Goal: Task Accomplishment & Management: Use online tool/utility

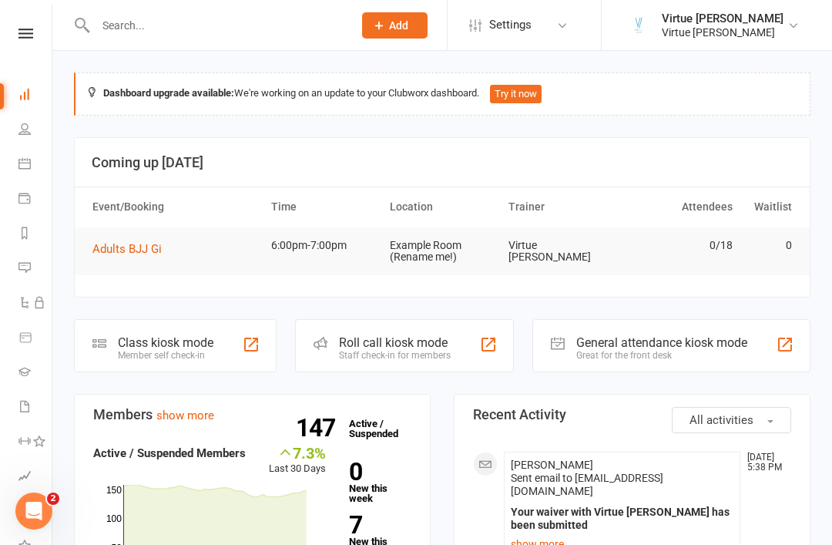
click at [23, 32] on icon at bounding box center [25, 34] width 15 height 10
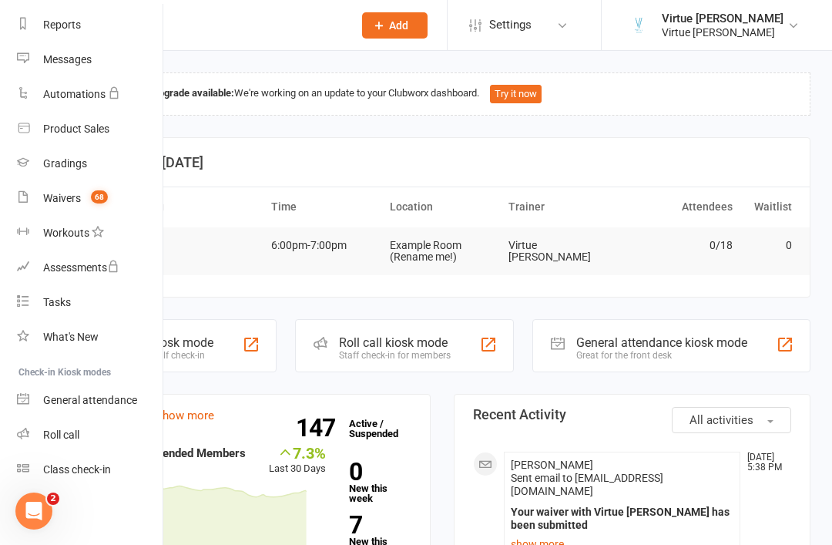
scroll to position [196, 2]
click at [79, 428] on link "Roll call" at bounding box center [90, 435] width 146 height 35
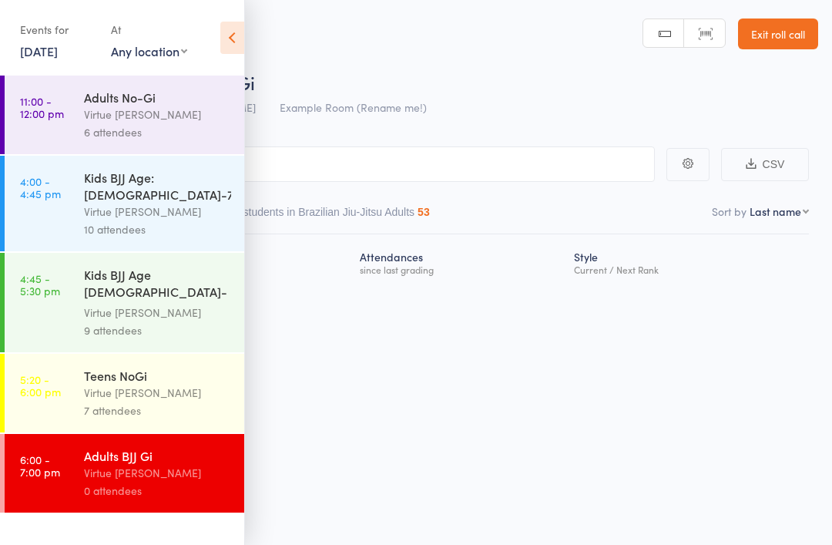
click at [135, 447] on div "Adults BJJ Gi" at bounding box center [157, 455] width 147 height 17
click at [243, 39] on icon at bounding box center [232, 38] width 24 height 32
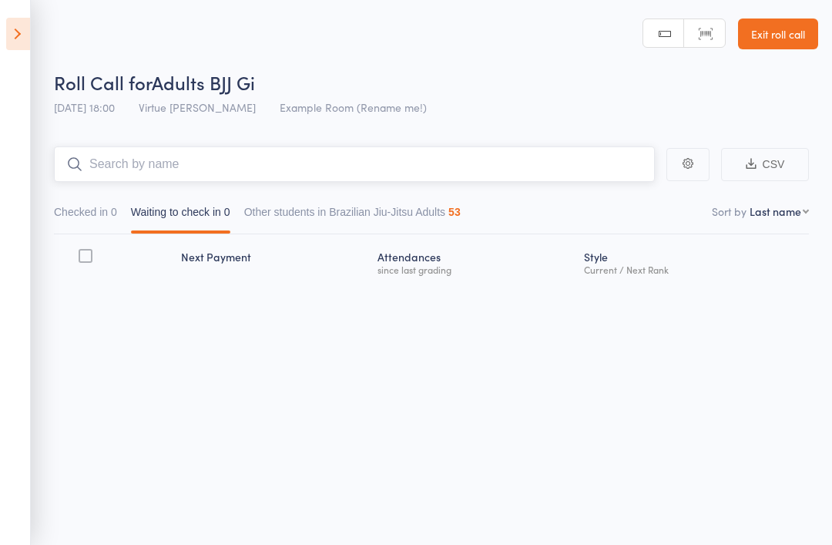
click at [156, 169] on input "search" at bounding box center [354, 163] width 601 height 35
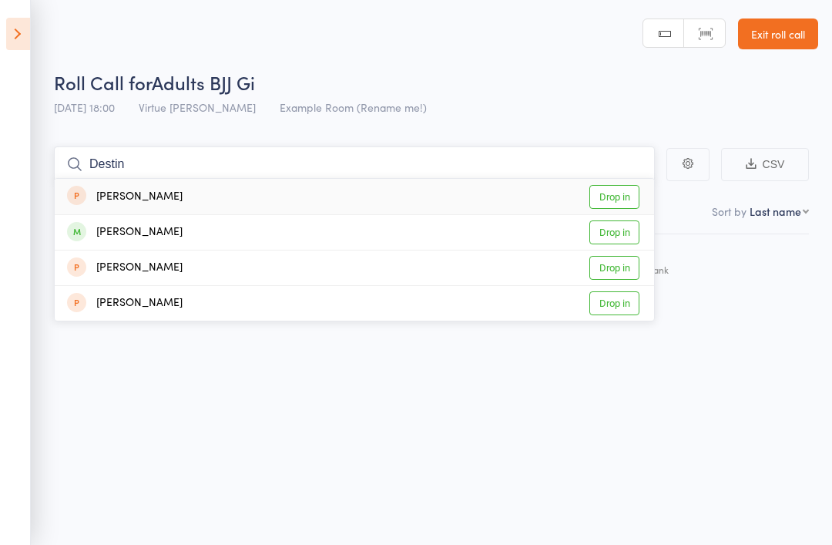
type input "Destin"
click at [111, 222] on div "[PERSON_NAME] Drop in" at bounding box center [354, 232] width 599 height 35
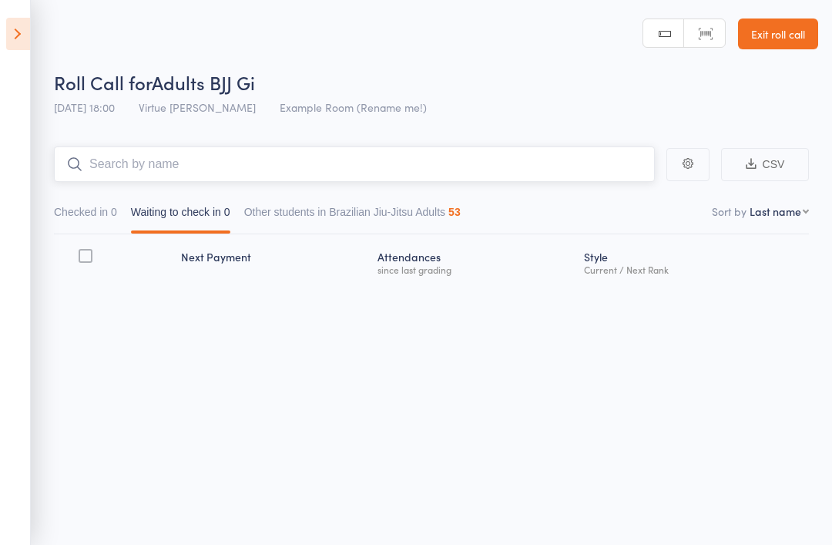
click at [132, 151] on input "search" at bounding box center [354, 163] width 601 height 35
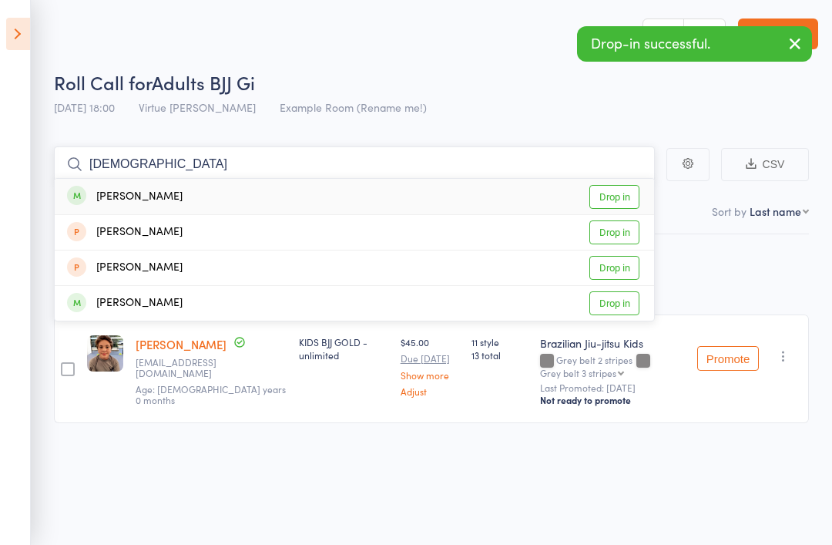
type input "[DEMOGRAPHIC_DATA]"
click at [102, 203] on div "[PERSON_NAME]" at bounding box center [125, 197] width 116 height 18
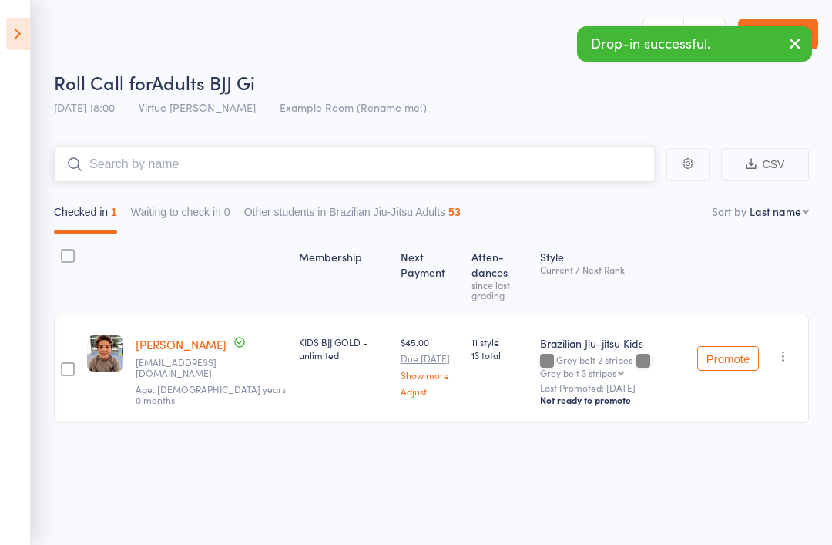
click at [127, 170] on input "search" at bounding box center [354, 163] width 601 height 35
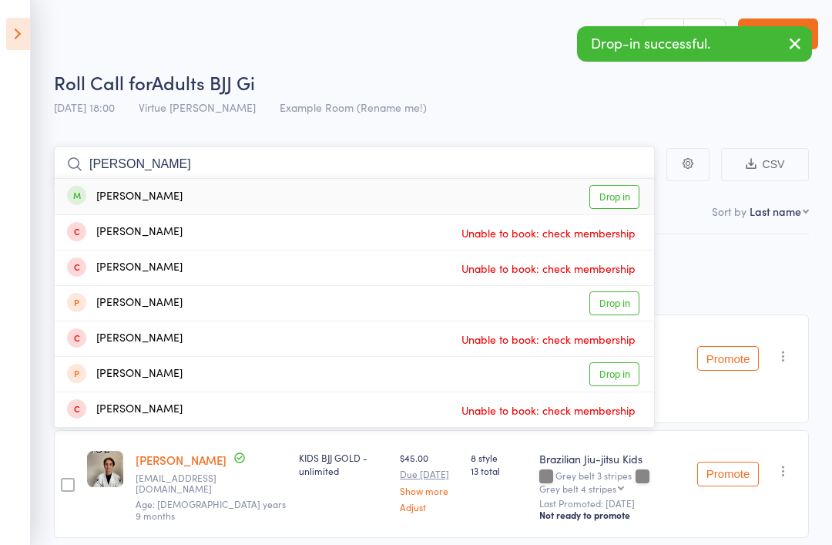
type input "[PERSON_NAME]"
click at [111, 196] on div "[PERSON_NAME]" at bounding box center [125, 197] width 116 height 18
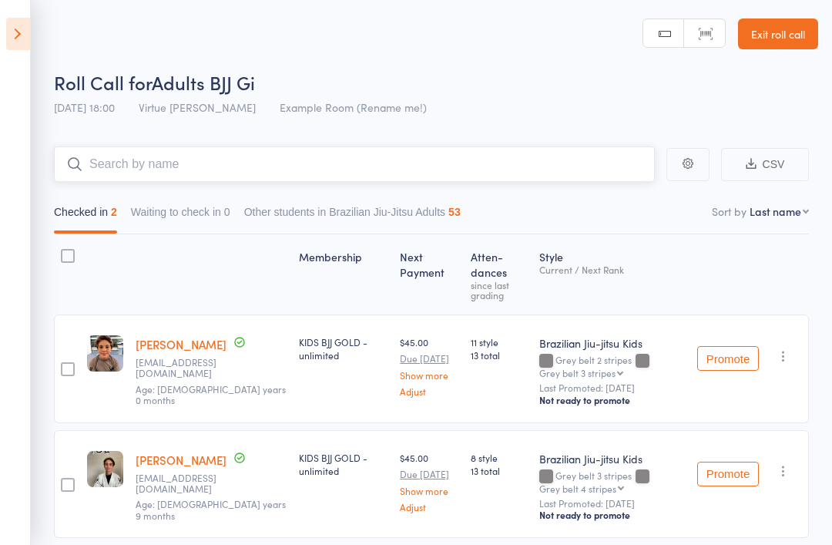
click at [110, 171] on input "search" at bounding box center [354, 163] width 601 height 35
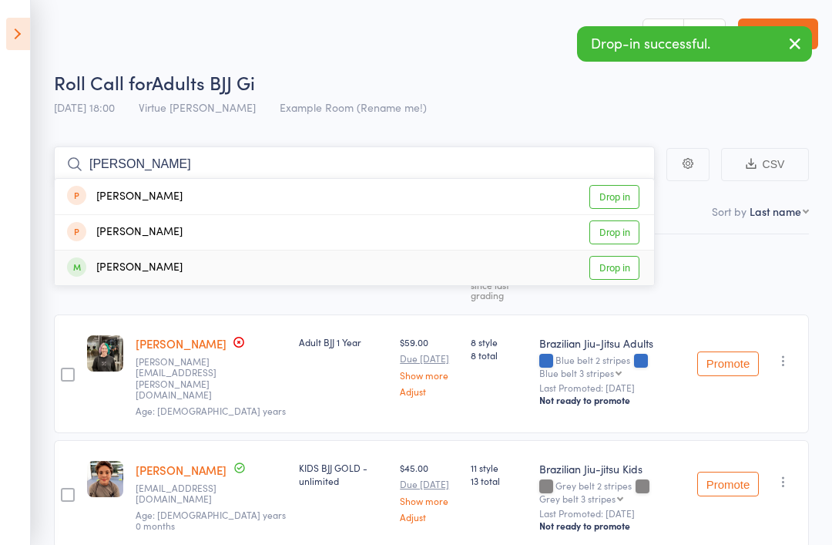
type input "[PERSON_NAME]"
click at [114, 270] on div "[PERSON_NAME]" at bounding box center [125, 268] width 116 height 18
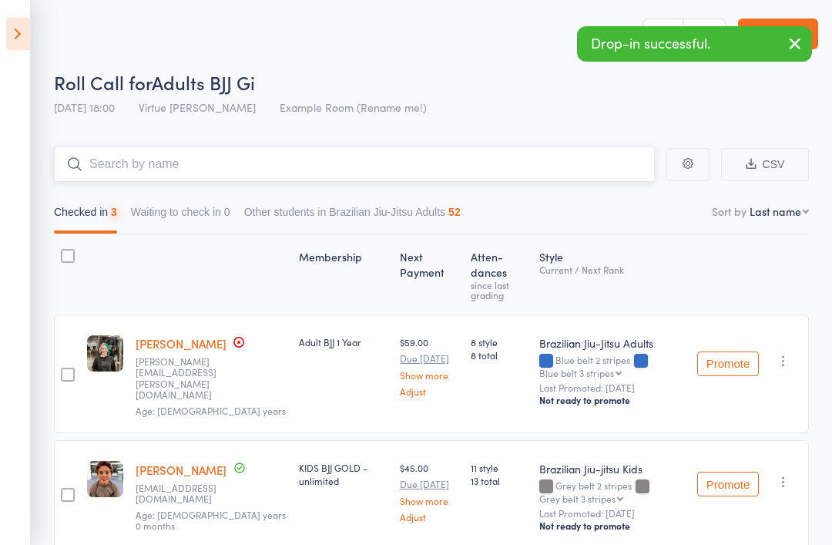
click at [149, 174] on input "search" at bounding box center [354, 163] width 601 height 35
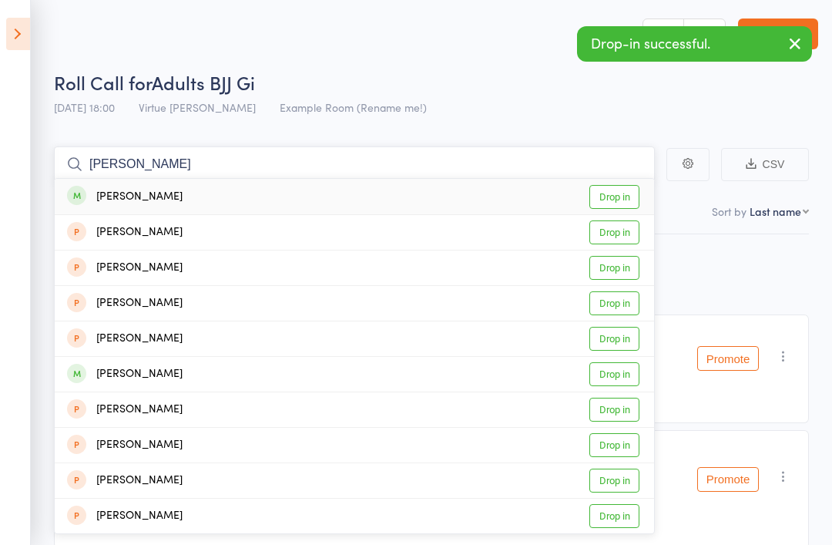
type input "[PERSON_NAME]"
click at [126, 372] on div "[PERSON_NAME]" at bounding box center [125, 374] width 116 height 18
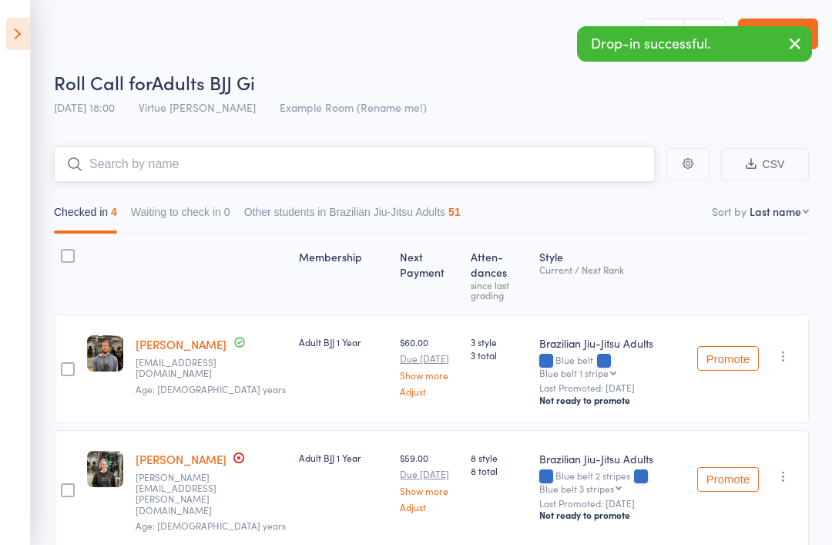
click at [143, 162] on input "search" at bounding box center [354, 163] width 601 height 35
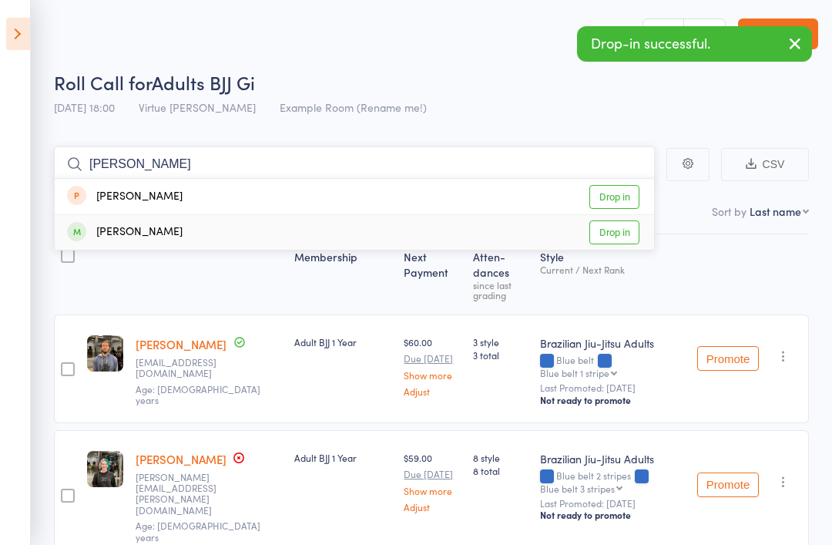
type input "[PERSON_NAME]"
click at [106, 227] on div "[PERSON_NAME]" at bounding box center [125, 232] width 116 height 18
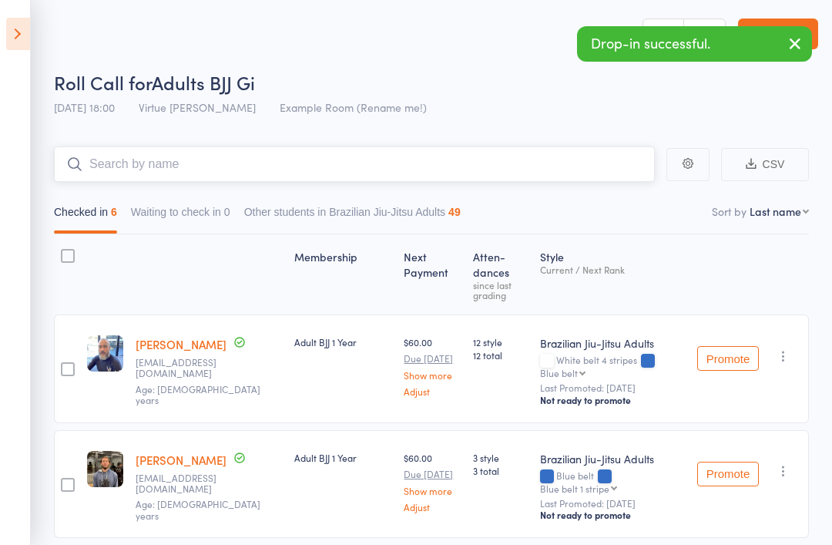
click at [129, 172] on input "search" at bounding box center [354, 163] width 601 height 35
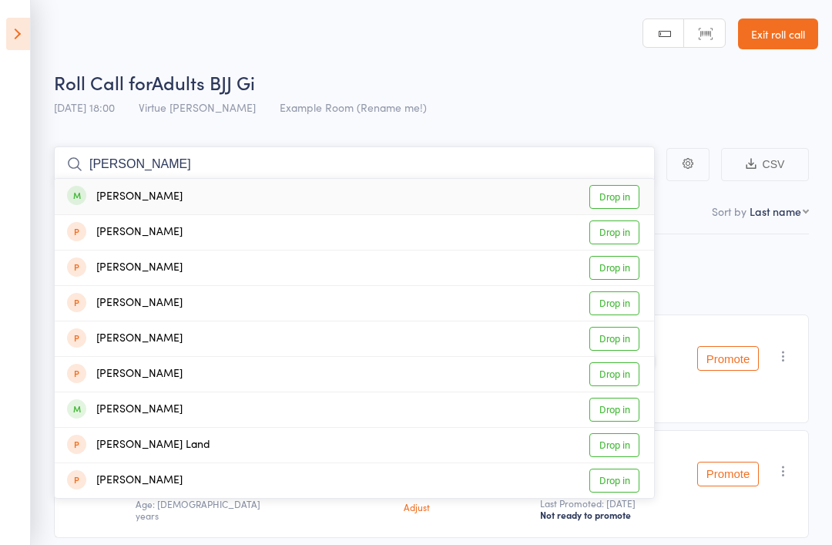
type input "[PERSON_NAME]"
click at [114, 194] on div "[PERSON_NAME]" at bounding box center [125, 197] width 116 height 18
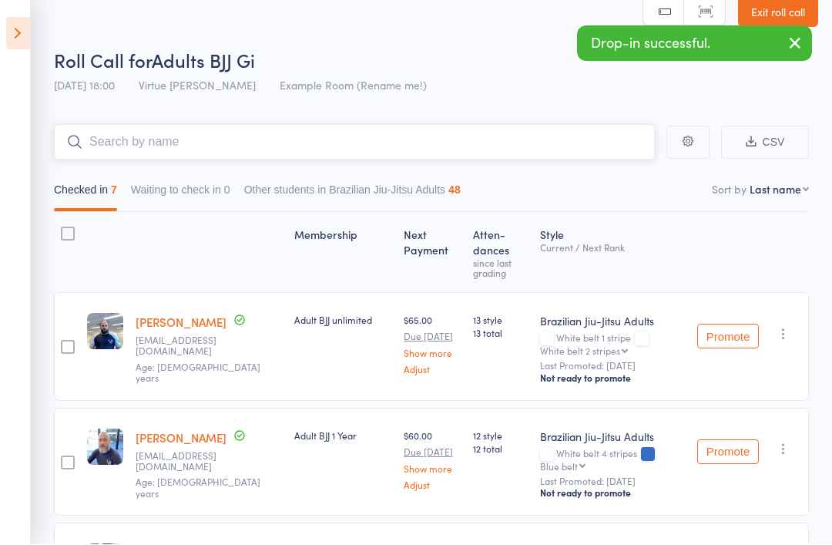
click at [99, 154] on input "search" at bounding box center [354, 142] width 601 height 35
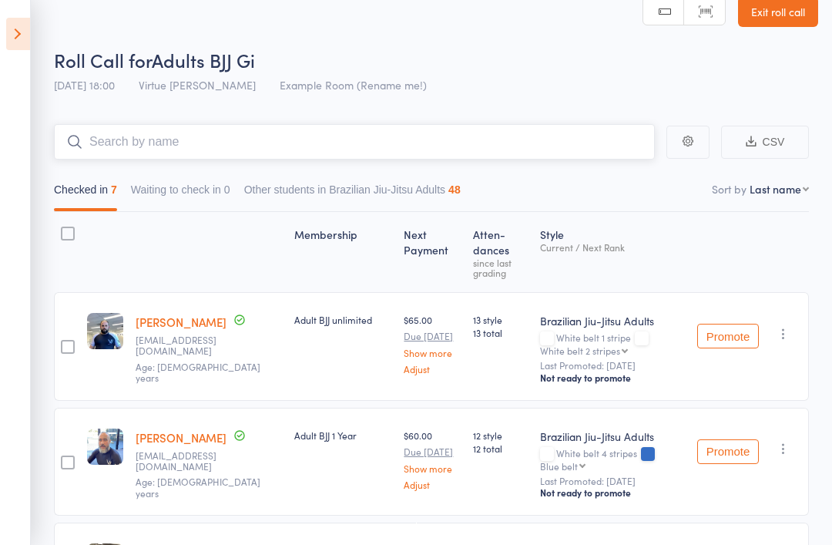
type input "D"
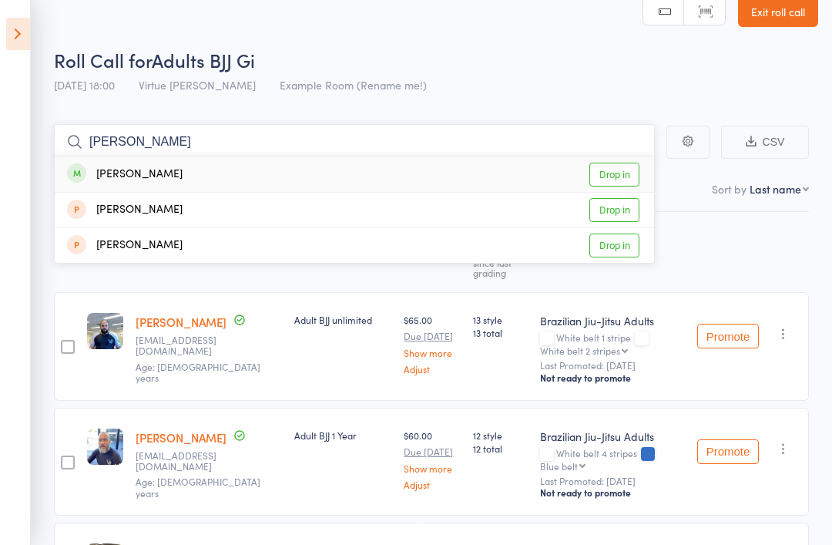
type input "[PERSON_NAME]"
click at [109, 173] on div "[PERSON_NAME]" at bounding box center [125, 175] width 116 height 18
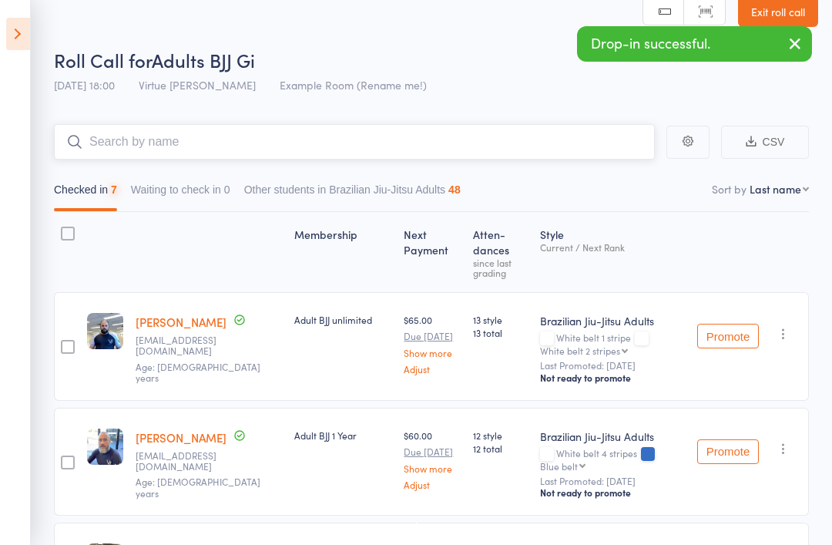
click at [152, 134] on input "search" at bounding box center [354, 141] width 601 height 35
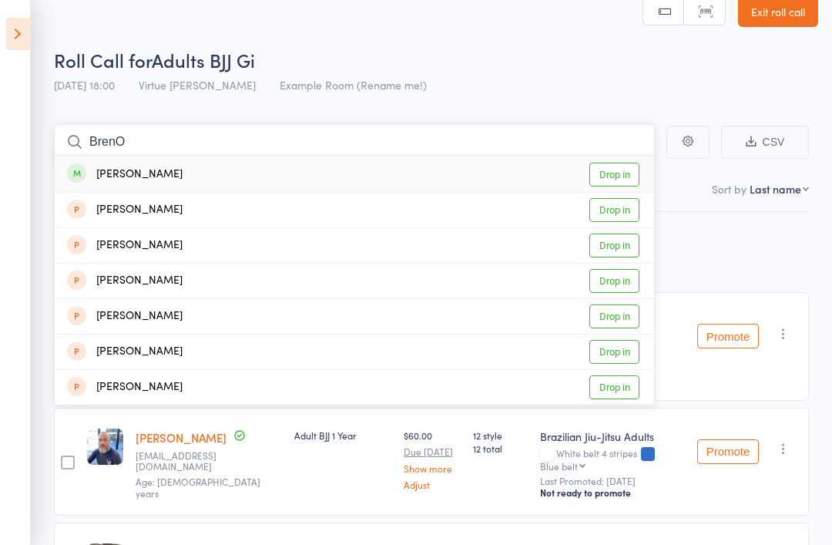
type input "BrenO"
click at [102, 172] on div "[PERSON_NAME]" at bounding box center [125, 175] width 116 height 18
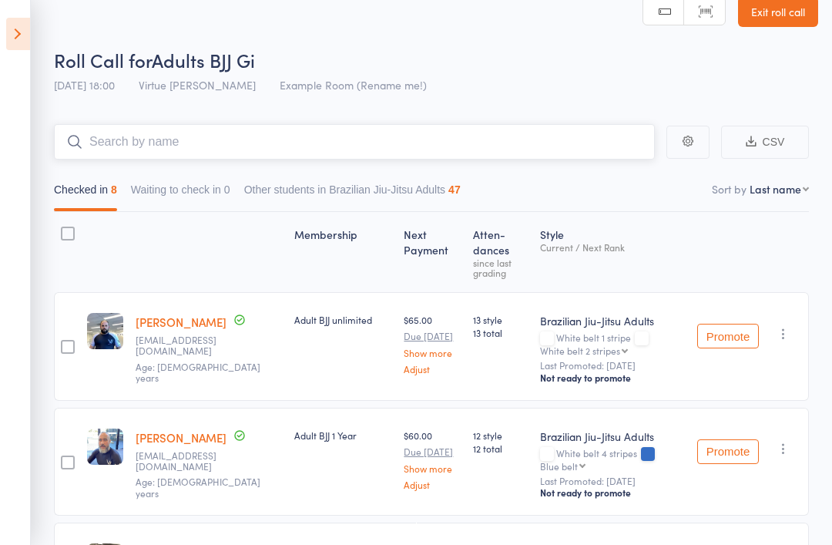
click at [119, 146] on input "search" at bounding box center [354, 141] width 601 height 35
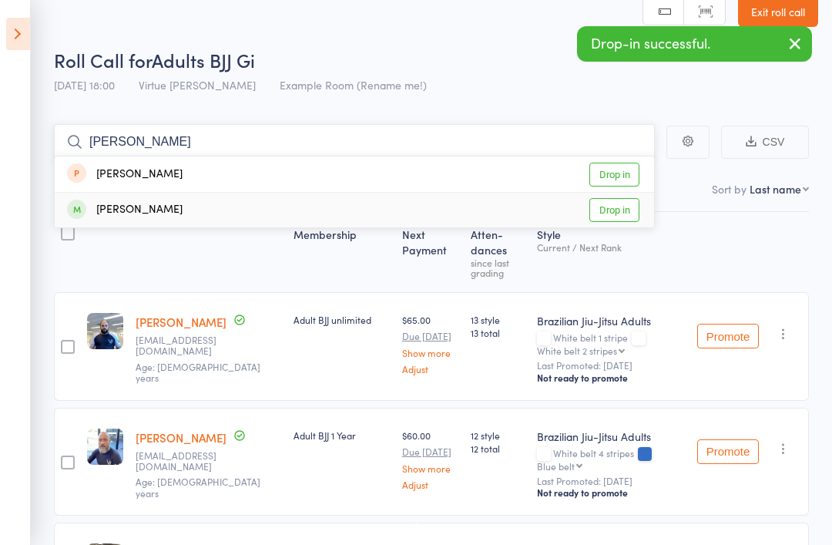
type input "[PERSON_NAME]"
click at [98, 214] on div "[PERSON_NAME]" at bounding box center [125, 210] width 116 height 18
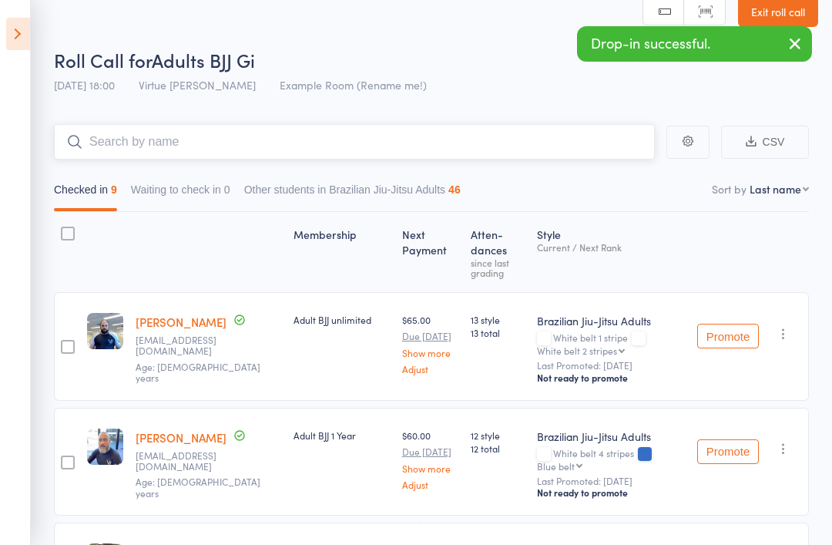
click at [133, 147] on input "search" at bounding box center [354, 141] width 601 height 35
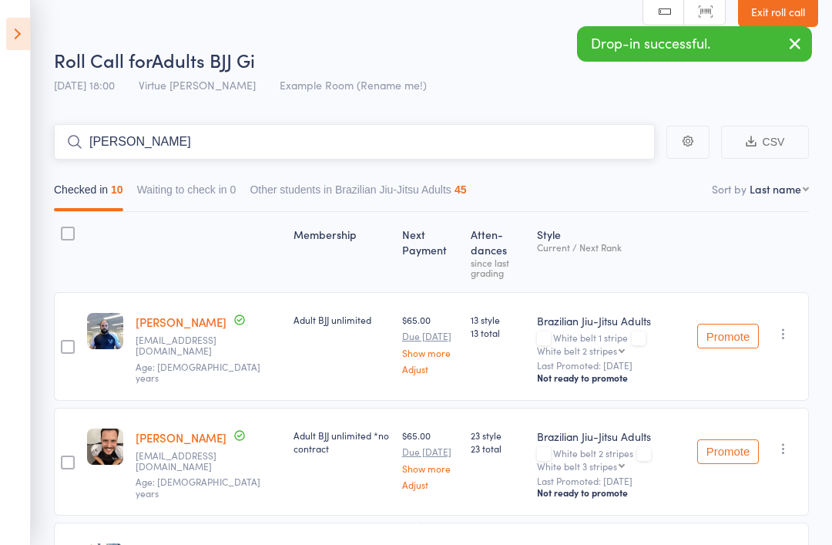
click at [149, 142] on input "[PERSON_NAME]" at bounding box center [354, 141] width 601 height 35
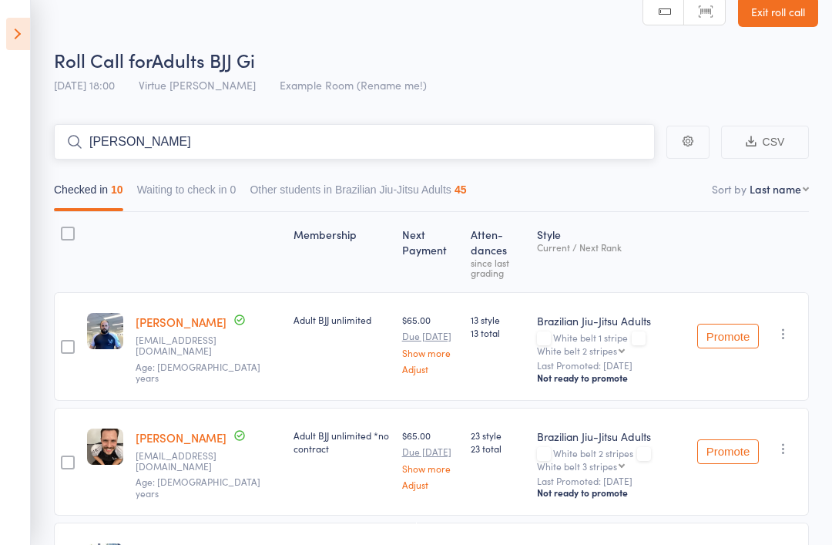
click at [314, 131] on input "[PERSON_NAME]" at bounding box center [354, 141] width 601 height 35
click at [616, 48] on div "Roll Call for Adults BJJ Gi" at bounding box center [436, 59] width 764 height 25
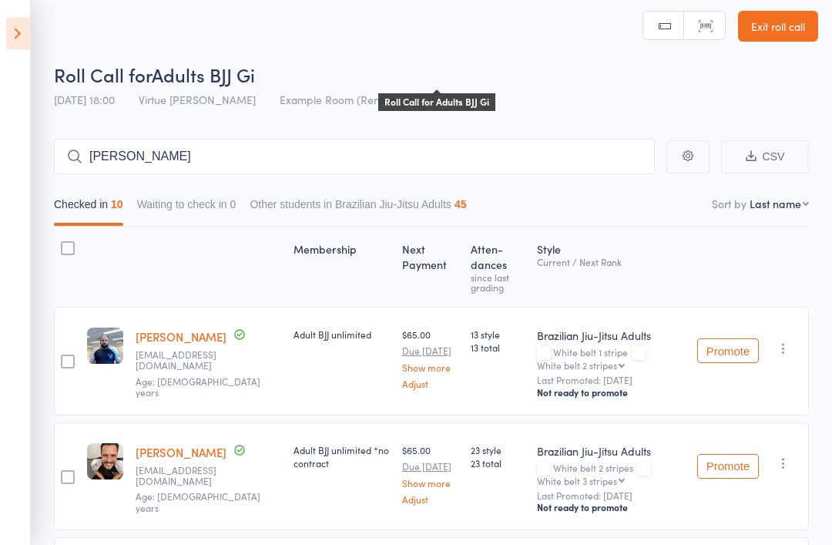
scroll to position [0, 0]
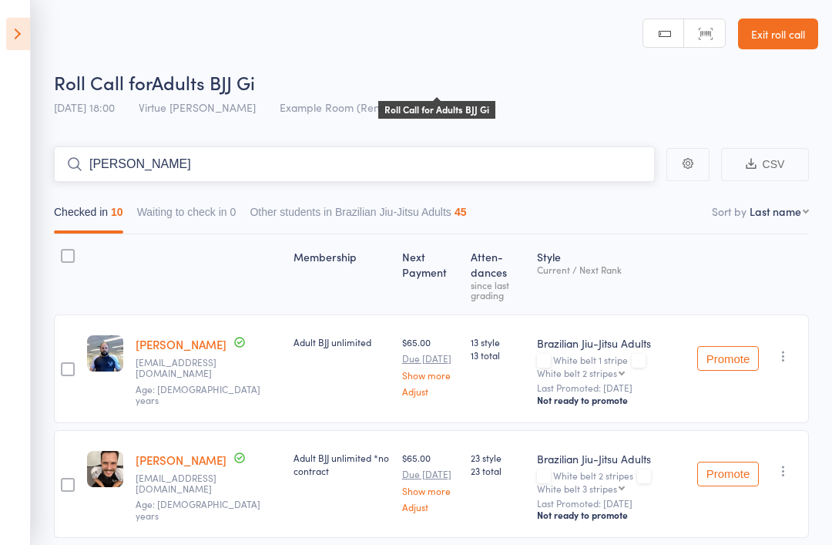
click at [590, 157] on input "[PERSON_NAME]" at bounding box center [354, 163] width 601 height 35
type input "D"
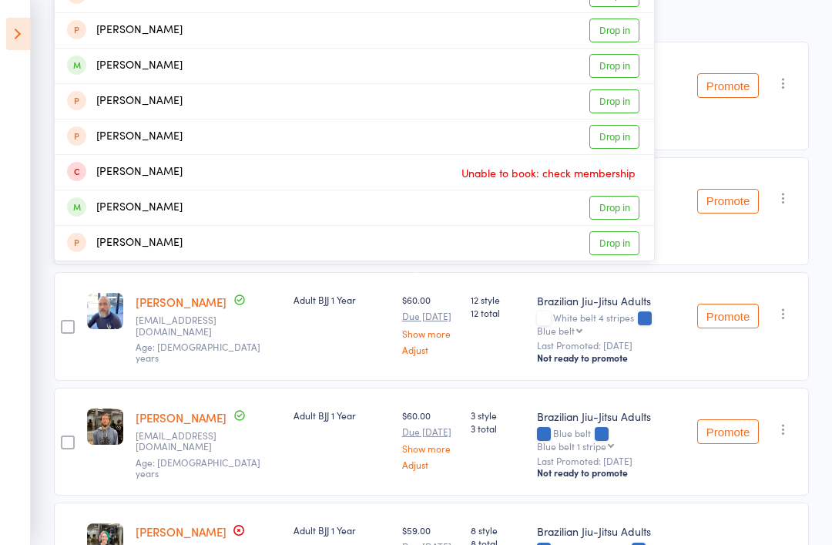
scroll to position [277, 0]
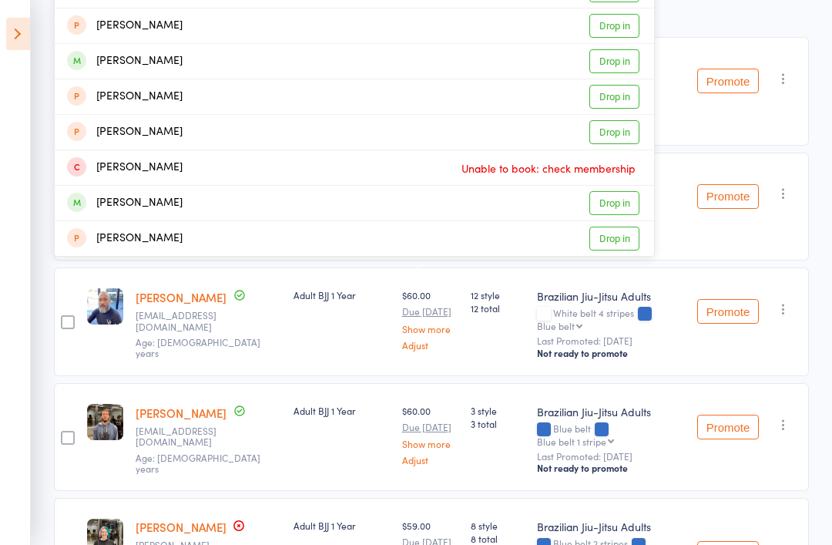
type input "[PERSON_NAME]"
click at [622, 61] on link "Drop in" at bounding box center [614, 61] width 50 height 24
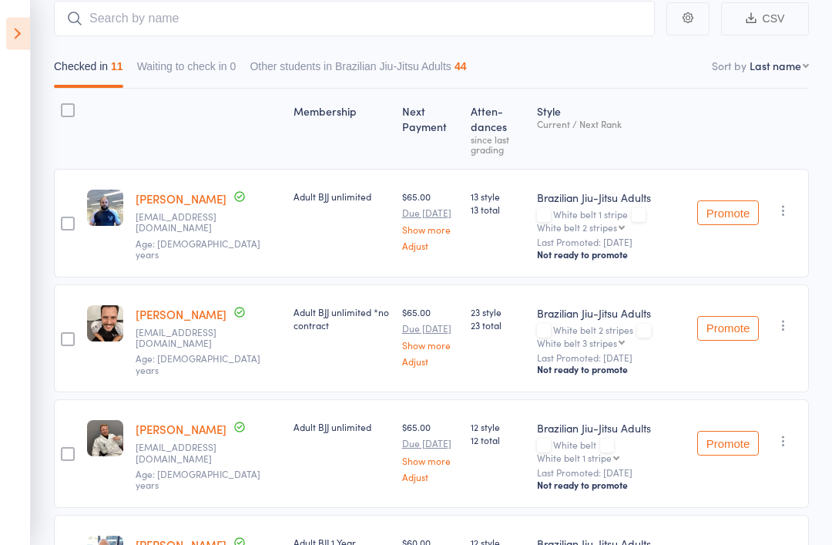
scroll to position [53, 0]
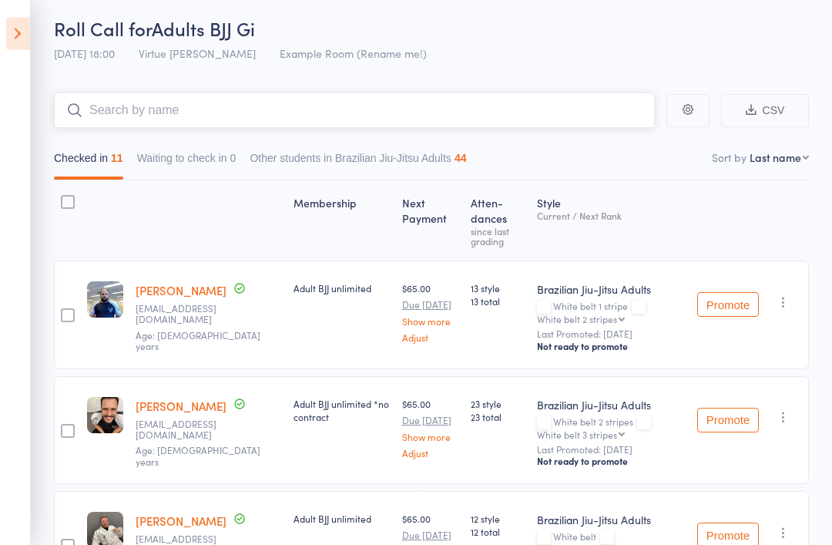
click at [491, 106] on input "search" at bounding box center [354, 110] width 601 height 35
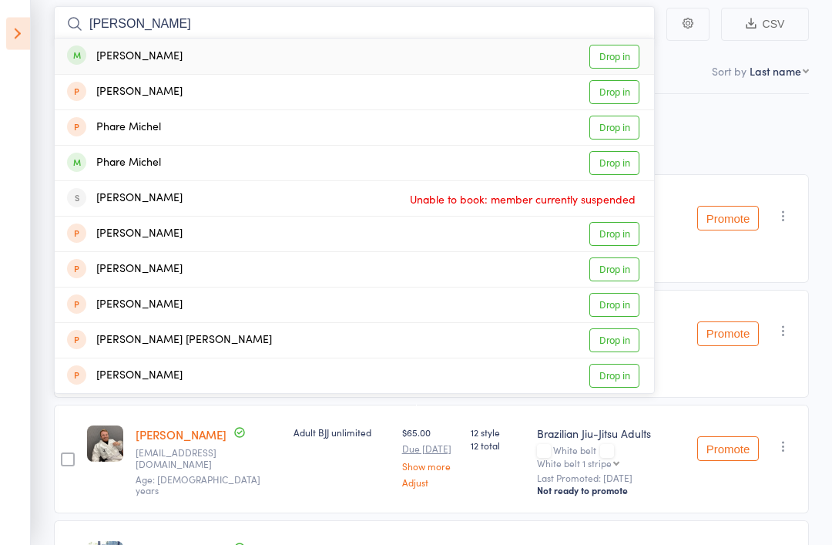
scroll to position [140, 0]
type input "[PERSON_NAME]"
click at [625, 59] on link "Drop in" at bounding box center [614, 57] width 50 height 24
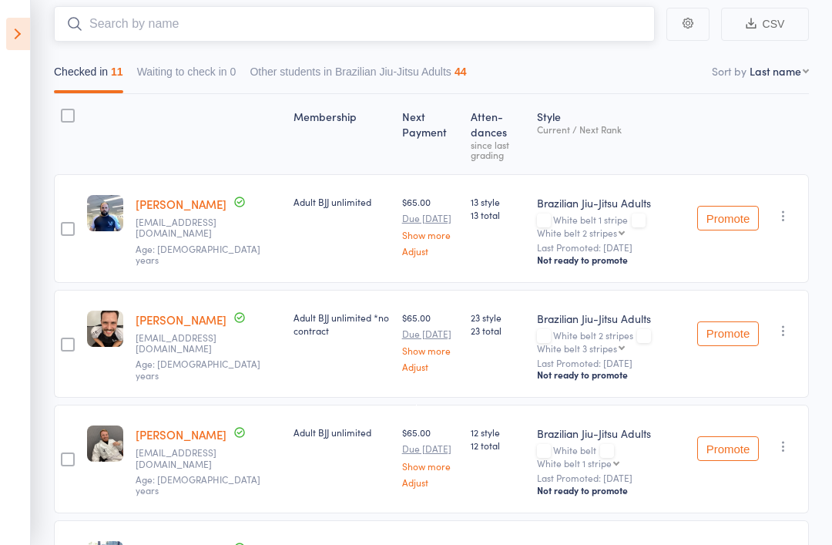
click at [481, 25] on input "search" at bounding box center [354, 23] width 601 height 35
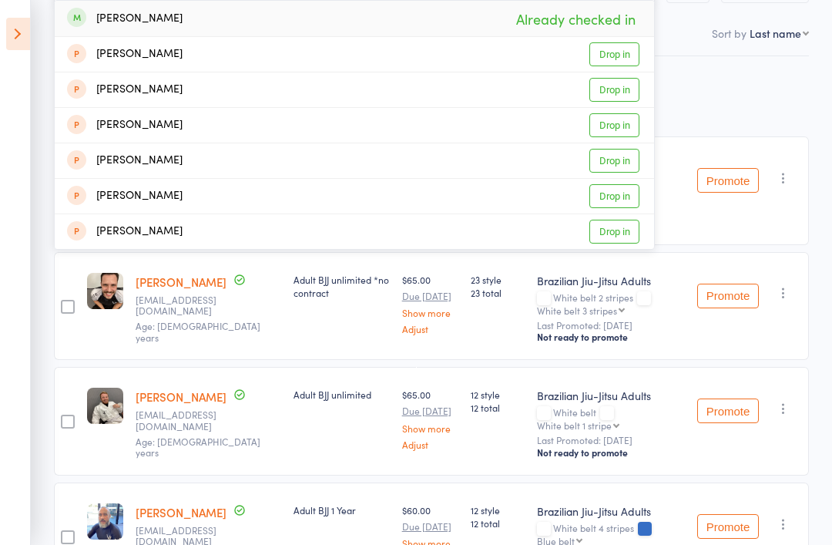
scroll to position [183, 0]
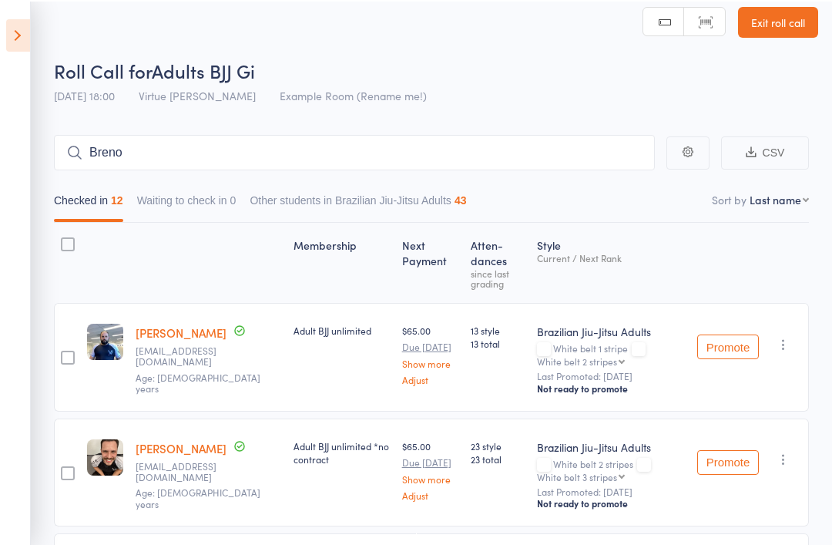
scroll to position [12, 0]
click at [419, 143] on input "Breno" at bounding box center [354, 152] width 601 height 35
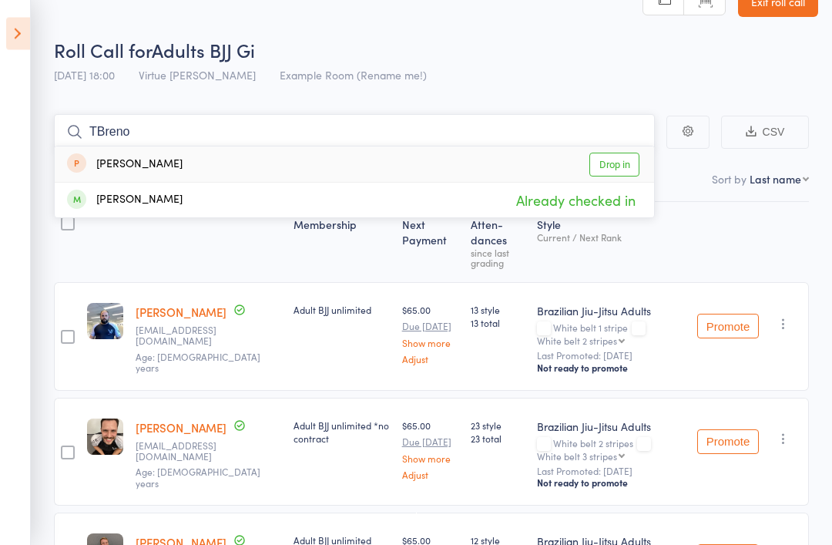
scroll to position [32, 0]
click at [433, 126] on input "Breno" at bounding box center [354, 131] width 601 height 35
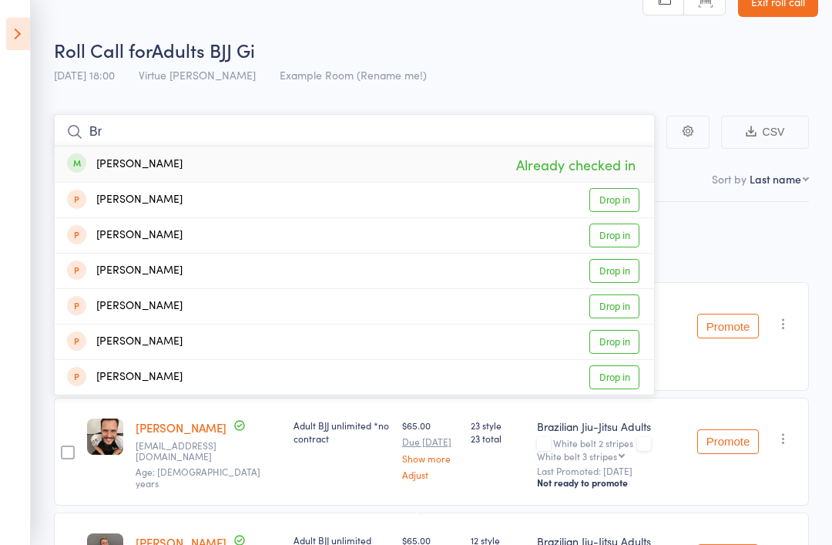
type input "B"
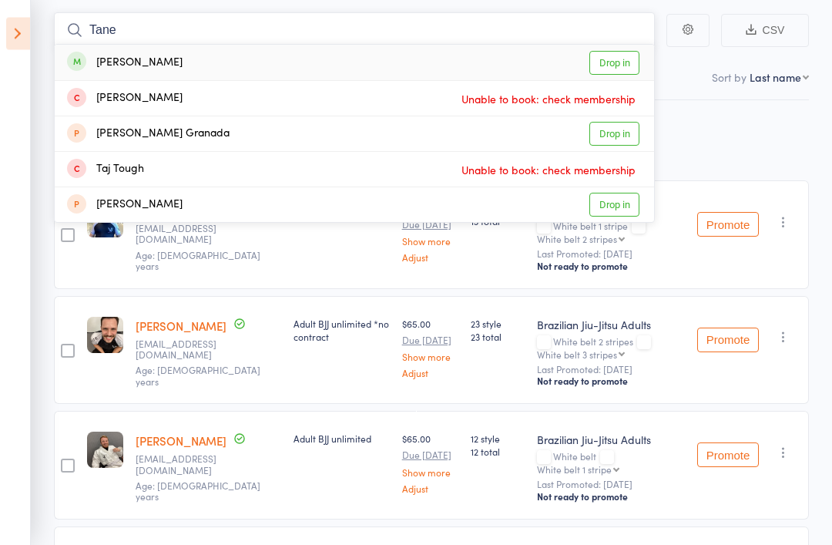
scroll to position [134, 0]
type input "Tane"
click at [619, 57] on link "Drop in" at bounding box center [614, 63] width 50 height 24
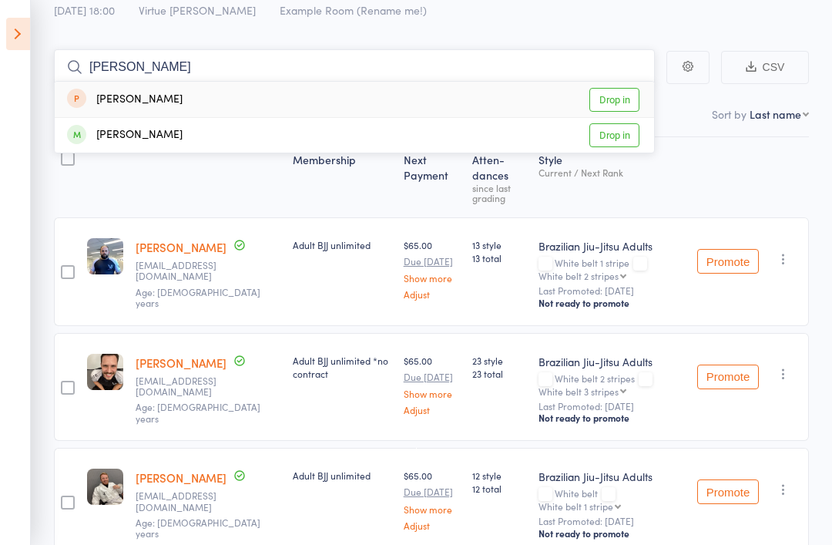
scroll to position [115, 0]
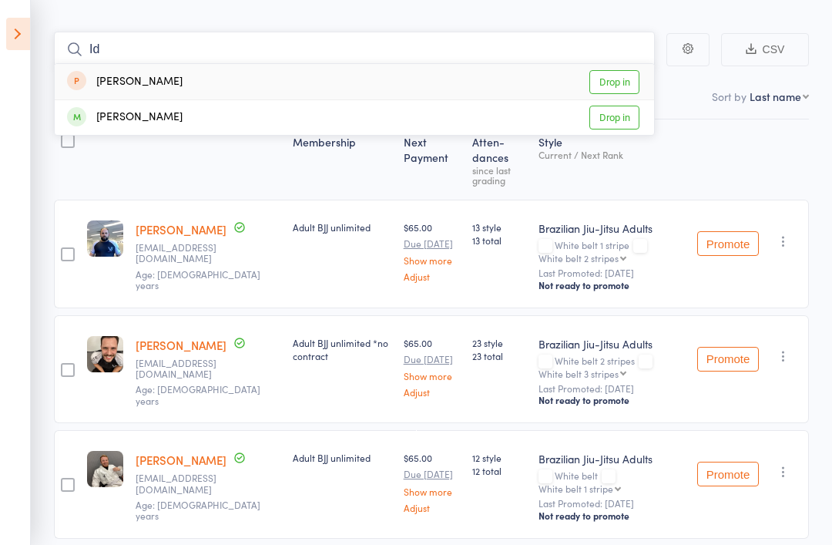
type input "I"
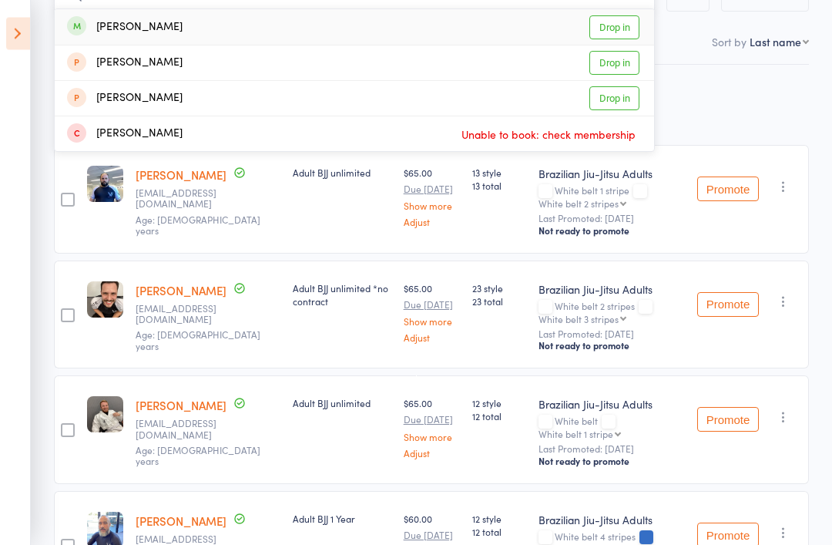
scroll to position [157, 0]
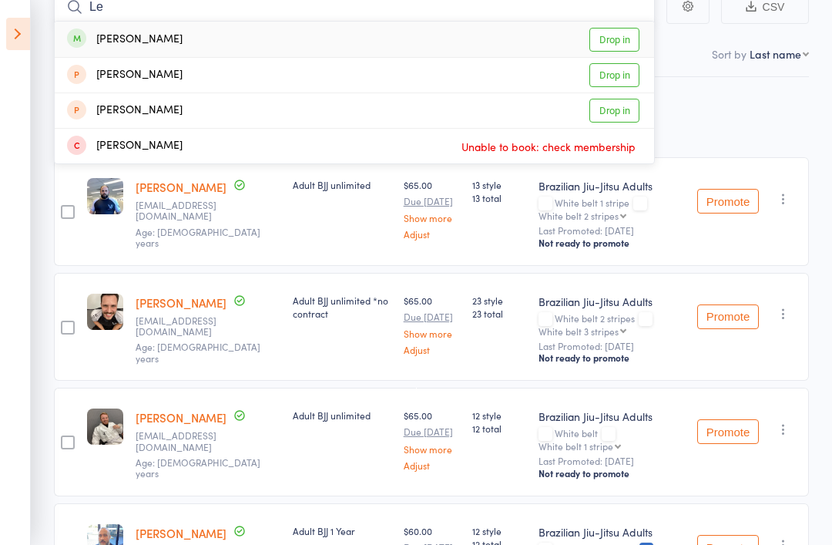
type input "L"
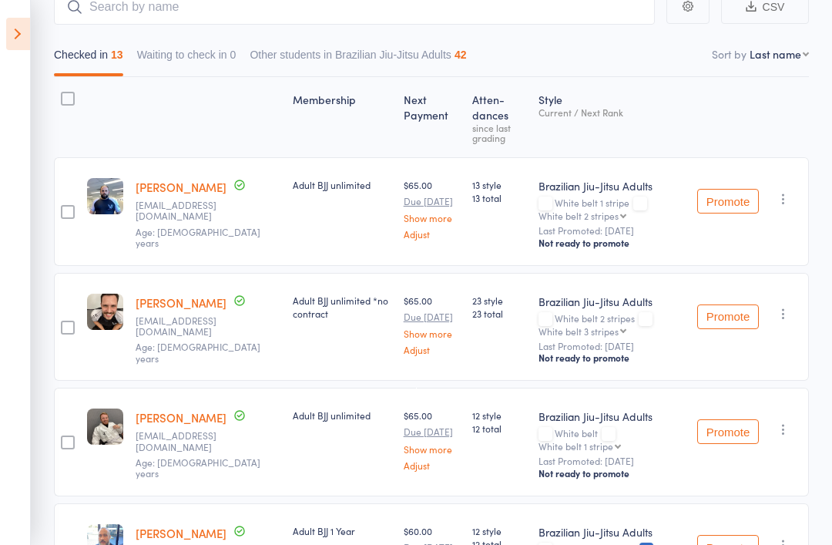
click at [9, 39] on icon at bounding box center [18, 34] width 24 height 32
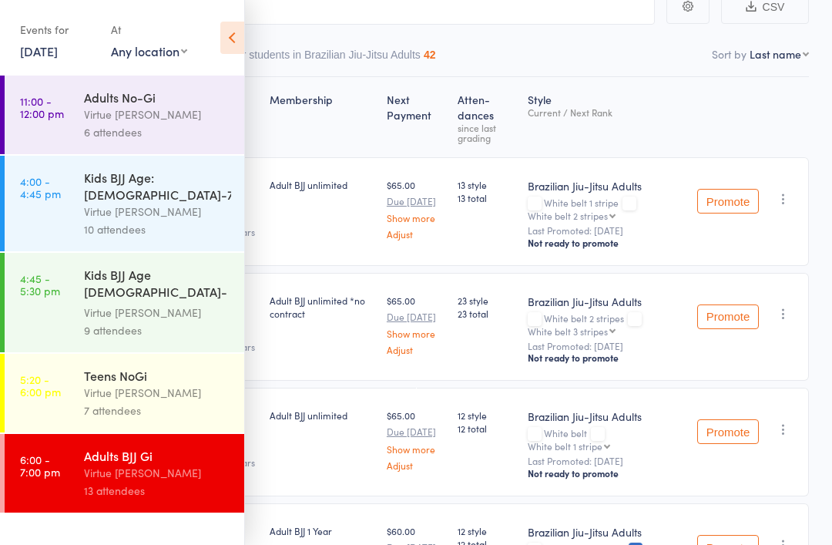
click at [235, 41] on icon at bounding box center [232, 38] width 24 height 32
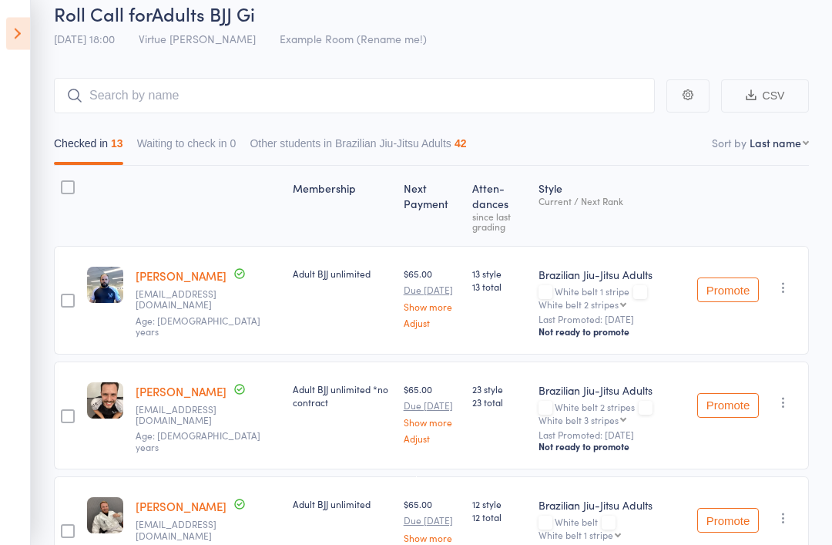
scroll to position [0, 0]
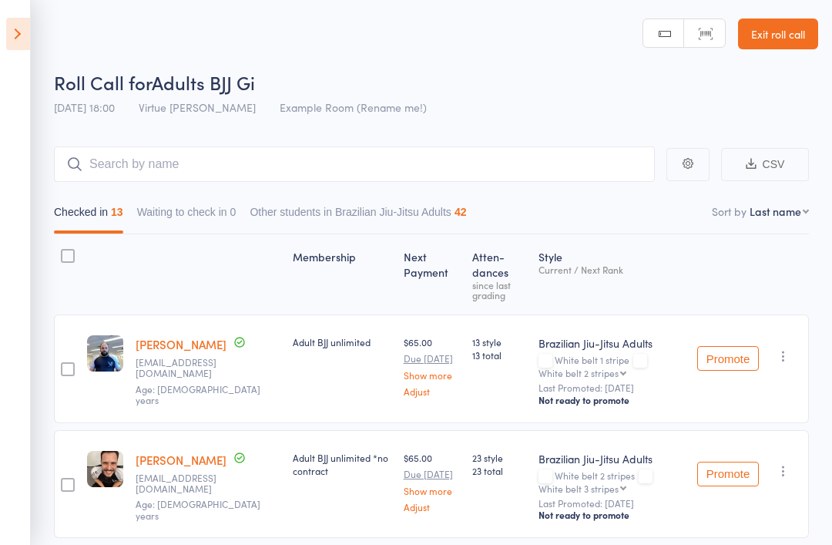
click at [792, 33] on link "Exit roll call" at bounding box center [778, 33] width 80 height 31
